Goal: Task Accomplishment & Management: Manage account settings

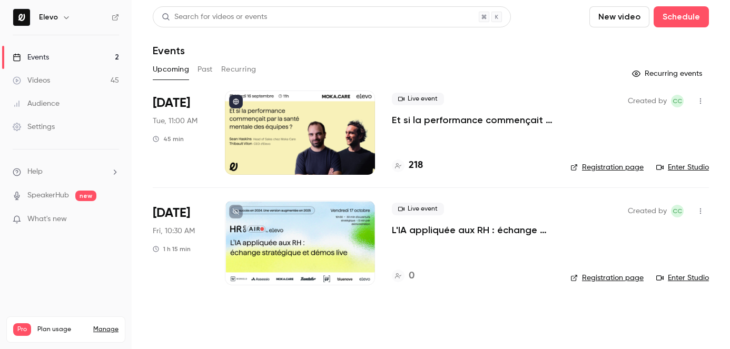
click at [419, 165] on h4 "218" at bounding box center [416, 166] width 14 height 14
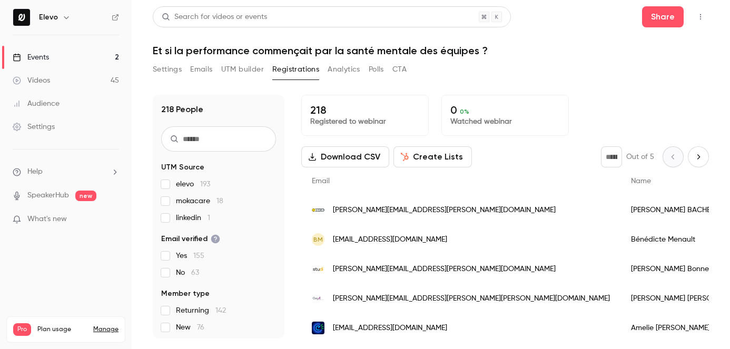
click at [214, 142] on input "text" at bounding box center [218, 138] width 115 height 25
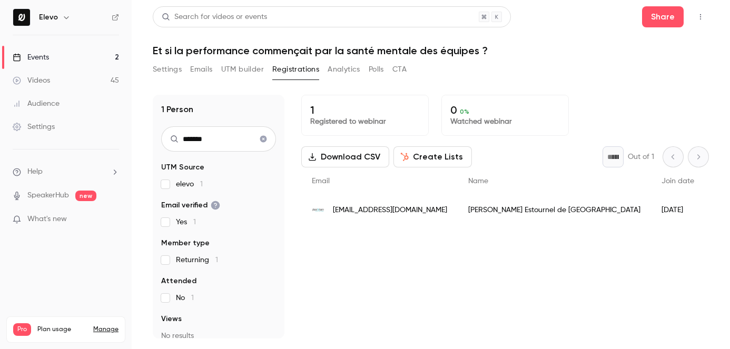
type input "*******"
click at [101, 57] on link "Events 2" at bounding box center [66, 57] width 132 height 23
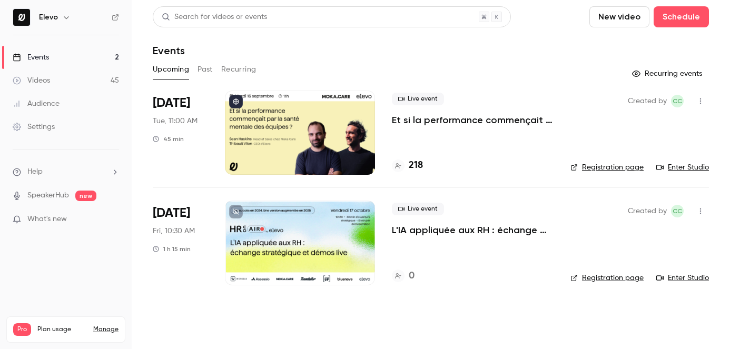
click at [429, 231] on p "L'IA appliquée aux RH : échange stratégique et démos live." at bounding box center [473, 230] width 162 height 13
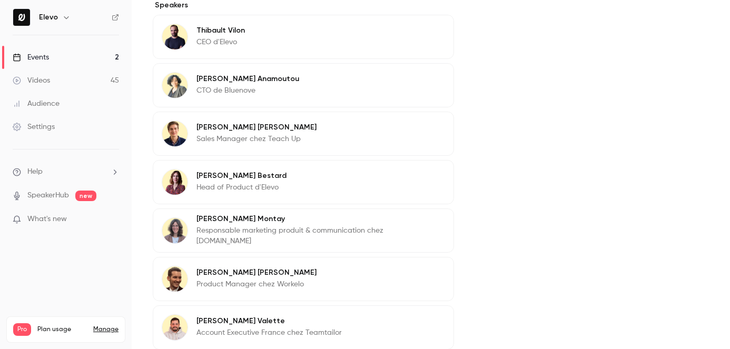
scroll to position [427, 0]
click at [296, 87] on div "[PERSON_NAME] CTO de Bluenove Edit" at bounding box center [303, 86] width 301 height 44
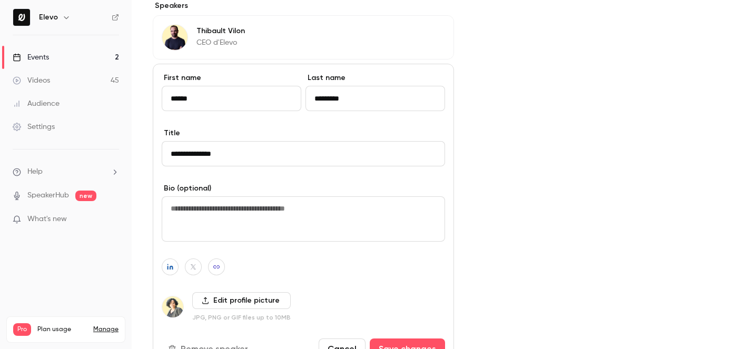
click at [195, 300] on label "Edit profile picture" at bounding box center [241, 300] width 98 height 17
click at [0, 0] on input "Edit profile picture" at bounding box center [0, 0] width 0 height 0
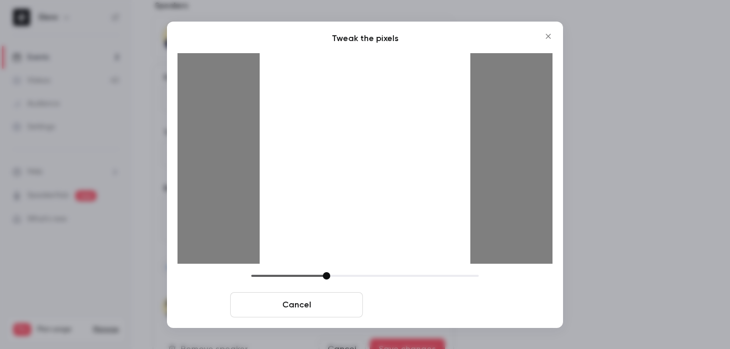
click at [431, 311] on button "Crop and save" at bounding box center [433, 304] width 133 height 25
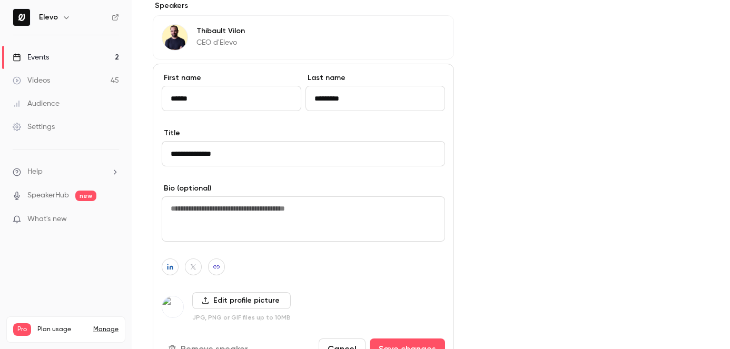
scroll to position [449, 0]
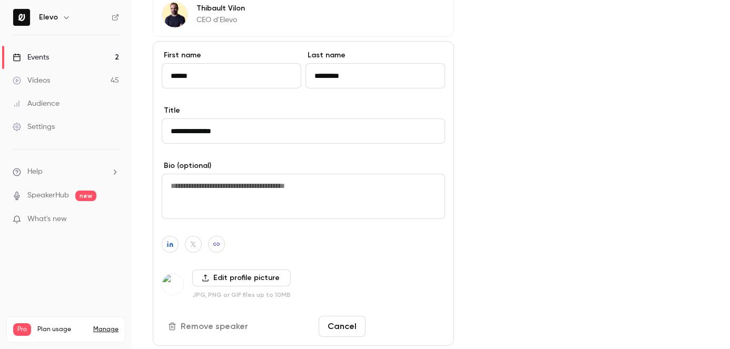
click at [418, 324] on button "Save changes" at bounding box center [407, 326] width 75 height 21
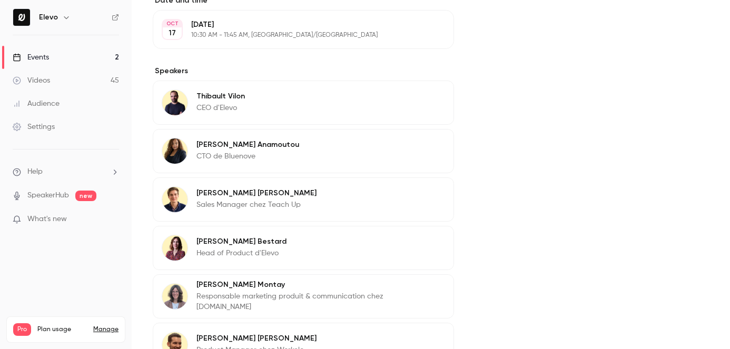
scroll to position [0, 0]
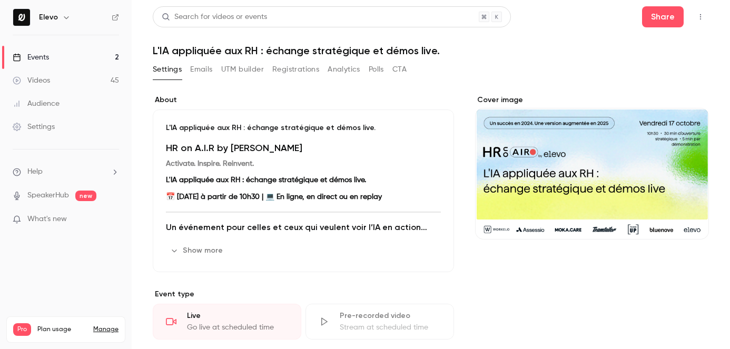
click at [110, 57] on link "Events 2" at bounding box center [66, 57] width 132 height 23
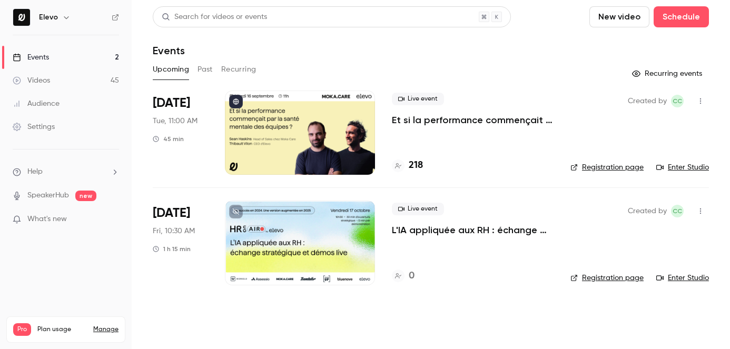
click at [609, 280] on link "Registration page" at bounding box center [606, 278] width 73 height 11
click at [423, 232] on p "L'IA appliquée aux RH : échange stratégique et démos live." at bounding box center [473, 230] width 162 height 13
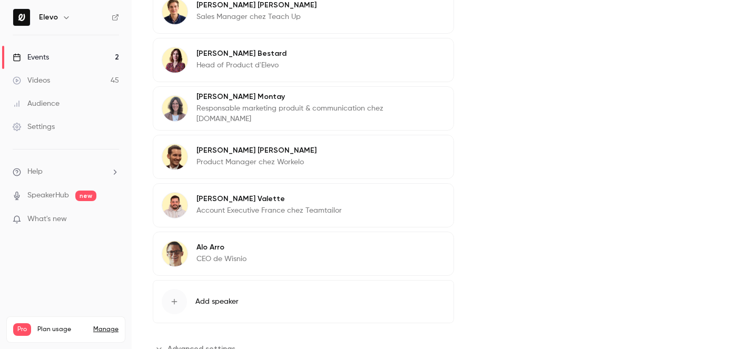
scroll to position [457, 0]
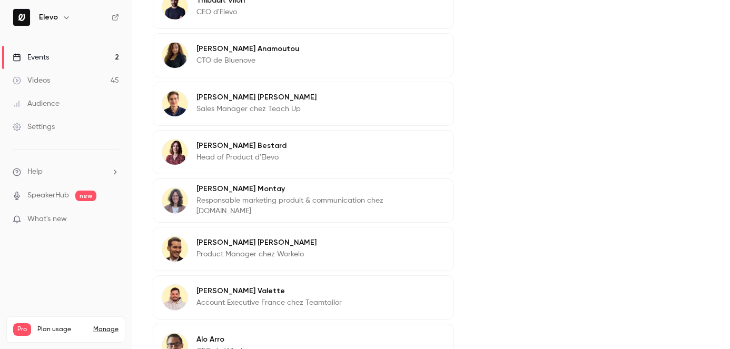
click at [358, 114] on div "Boris Lucas Sales Manager chez Teach Up Edit" at bounding box center [303, 104] width 301 height 44
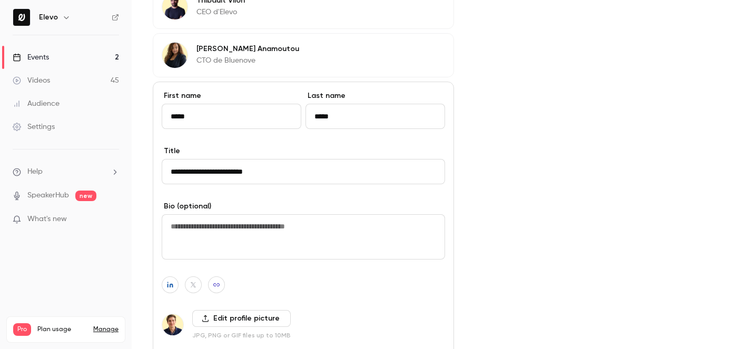
scroll to position [502, 0]
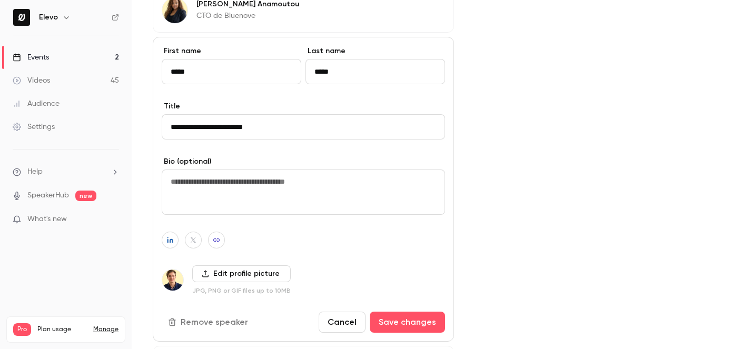
click at [253, 278] on label "Edit profile picture" at bounding box center [241, 273] width 98 height 17
click at [0, 0] on input "Edit profile picture" at bounding box center [0, 0] width 0 height 0
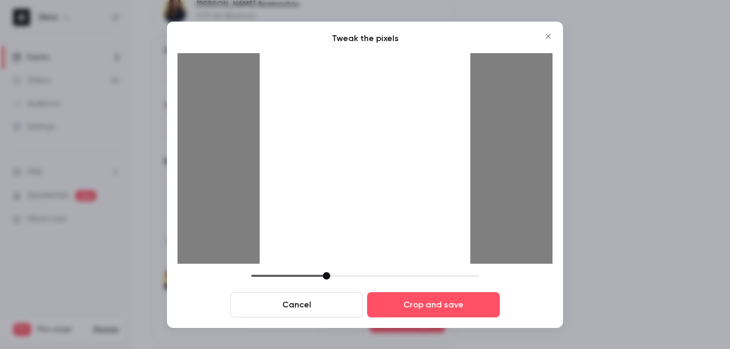
click at [449, 325] on div "Tweak the pixels Cancel Crop and save" at bounding box center [365, 175] width 396 height 307
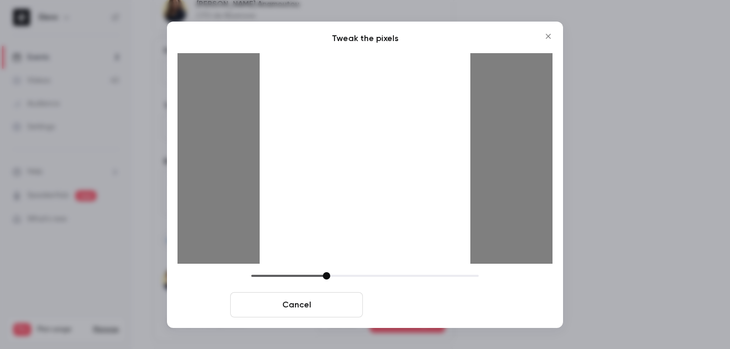
click at [455, 314] on button "Crop and save" at bounding box center [433, 304] width 133 height 25
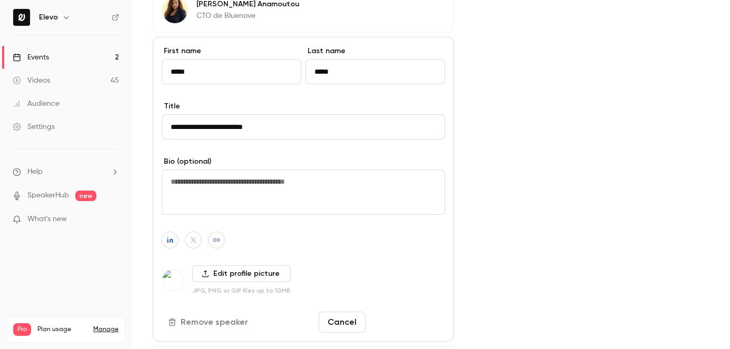
click at [411, 317] on button "Save changes" at bounding box center [407, 322] width 75 height 21
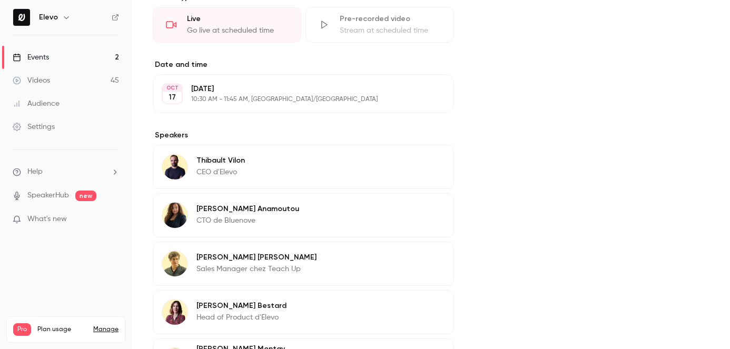
scroll to position [297, 0]
click at [104, 58] on link "Events 2" at bounding box center [66, 57] width 132 height 23
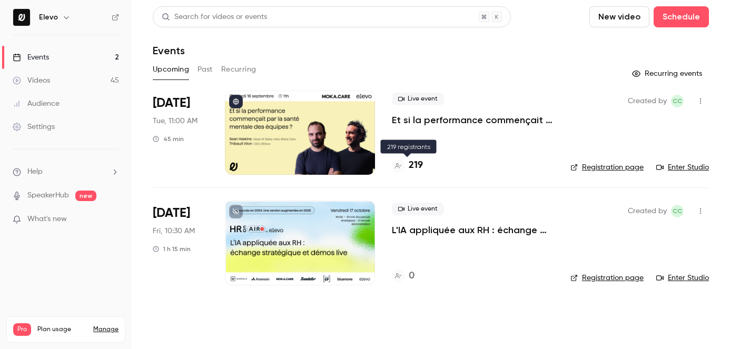
click at [410, 162] on h4 "219" at bounding box center [416, 166] width 14 height 14
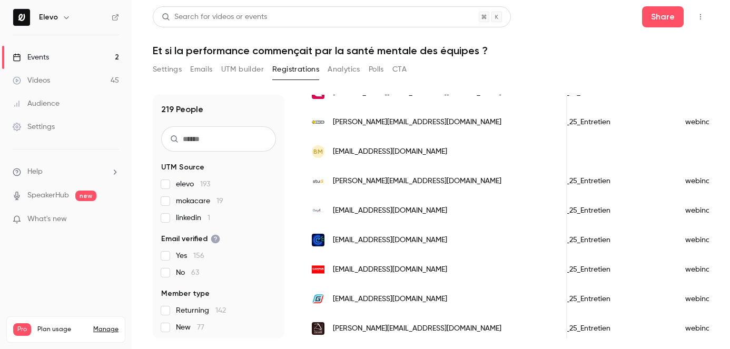
scroll to position [232, 0]
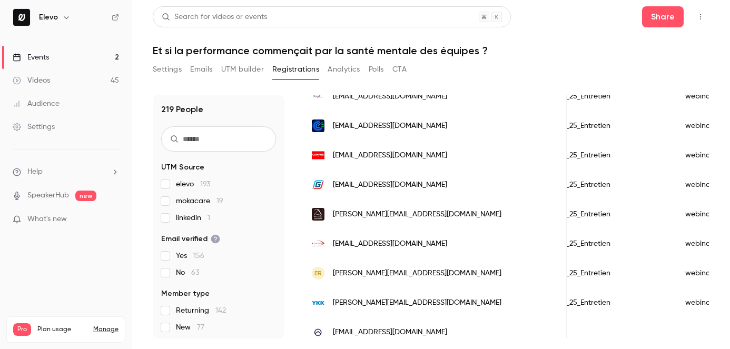
click at [212, 139] on input "text" at bounding box center [218, 138] width 115 height 25
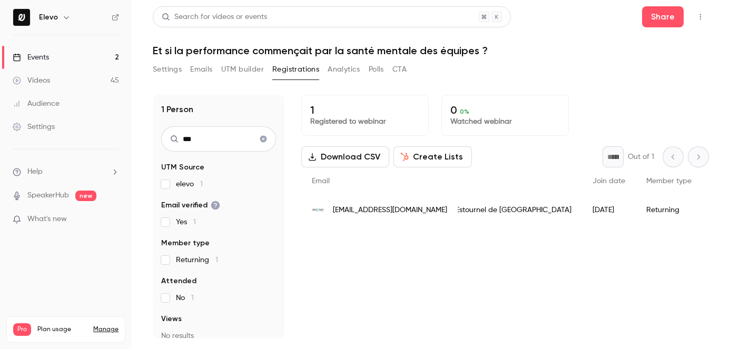
scroll to position [0, 0]
type input "***"
click at [91, 55] on link "Events 2" at bounding box center [66, 57] width 132 height 23
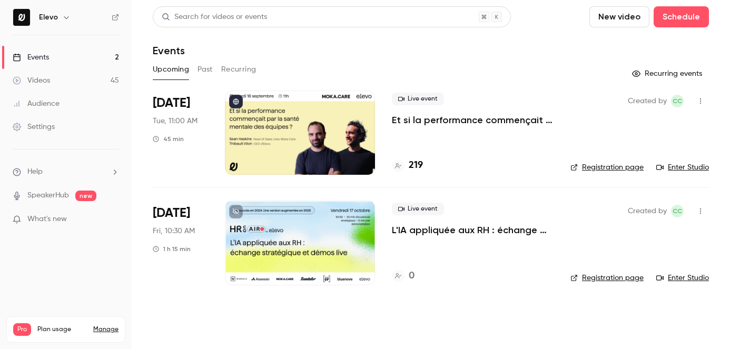
click at [413, 158] on div "Live event Et si la performance commençait par la santé mentale des équipes ? 2…" at bounding box center [473, 133] width 162 height 84
click at [413, 162] on h4 "219" at bounding box center [416, 166] width 14 height 14
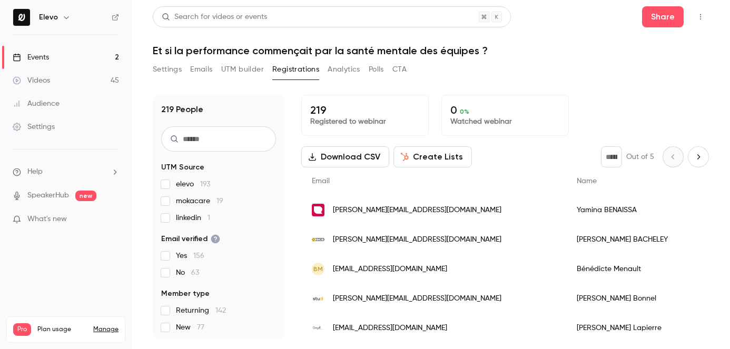
click at [231, 143] on input "text" at bounding box center [218, 138] width 115 height 25
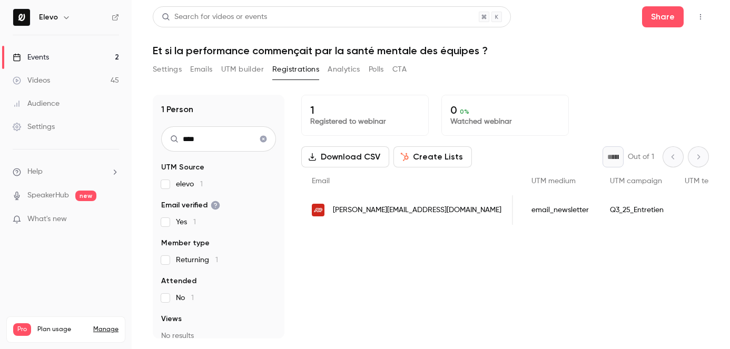
scroll to position [0, 976]
type input "****"
click at [100, 53] on link "Events 2" at bounding box center [66, 57] width 132 height 23
